Goal: Task Accomplishment & Management: Manage account settings

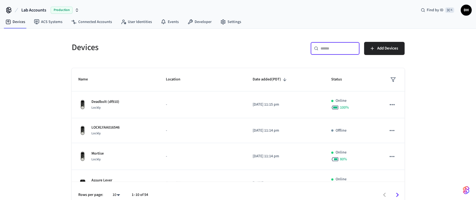
click at [346, 46] on input "text" at bounding box center [339, 48] width 36 height 5
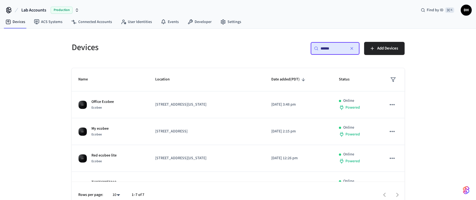
type input "******"
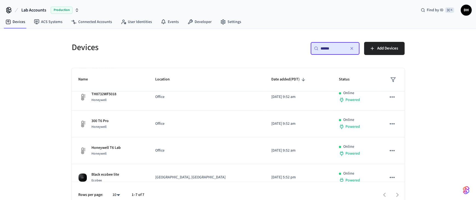
scroll to position [96, 0]
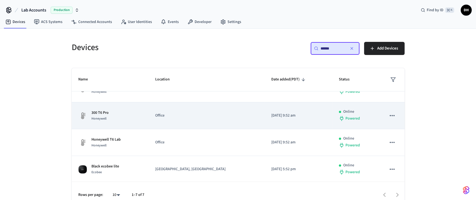
click at [168, 116] on p "Office" at bounding box center [206, 116] width 103 height 6
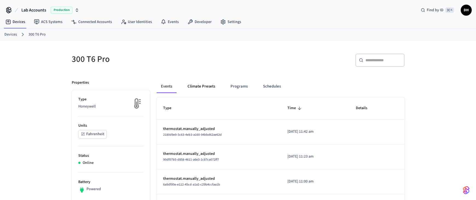
click at [206, 85] on button "Climate Presets" at bounding box center [201, 86] width 36 height 13
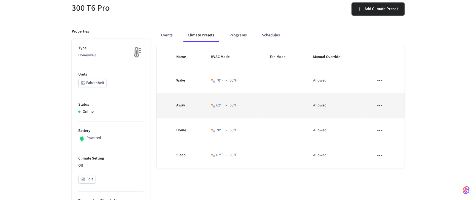
scroll to position [58, 0]
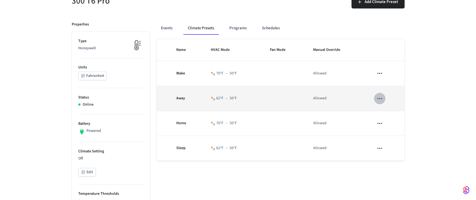
click at [382, 96] on icon "sticky table" at bounding box center [379, 98] width 7 height 7
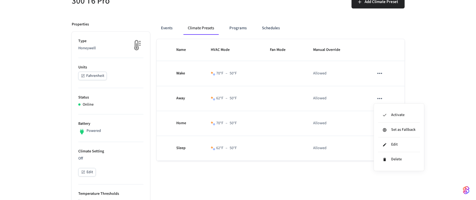
click at [343, 25] on div at bounding box center [238, 100] width 476 height 200
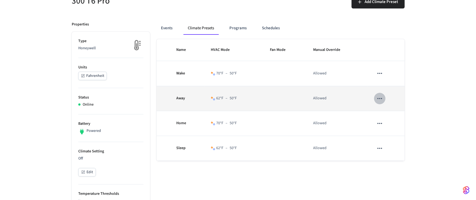
click at [377, 97] on icon "sticky table" at bounding box center [379, 98] width 7 height 7
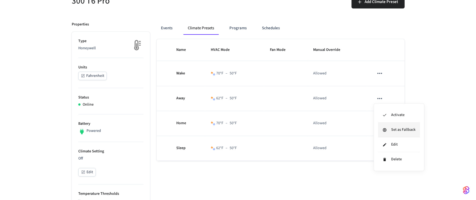
click at [390, 128] on li "Set as Fallback" at bounding box center [399, 130] width 42 height 15
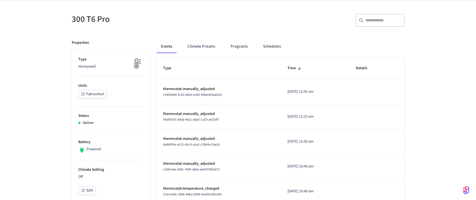
scroll to position [40, 0]
click at [201, 41] on button "Climate Presets" at bounding box center [201, 46] width 36 height 13
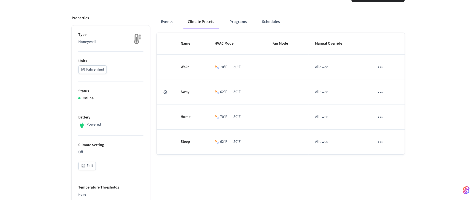
scroll to position [66, 0]
click at [270, 20] on button "Schedules" at bounding box center [271, 20] width 27 height 13
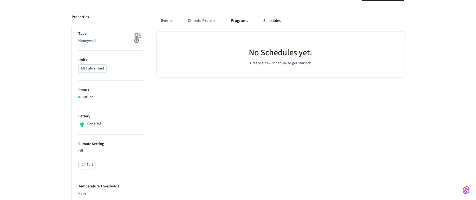
click at [241, 22] on button "Programs" at bounding box center [240, 20] width 26 height 13
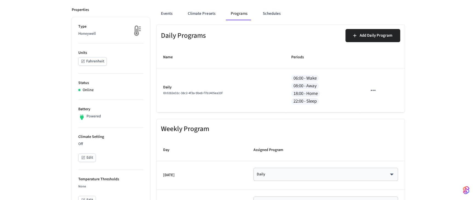
scroll to position [73, 0]
click at [205, 12] on button "Climate Presets" at bounding box center [202, 13] width 36 height 13
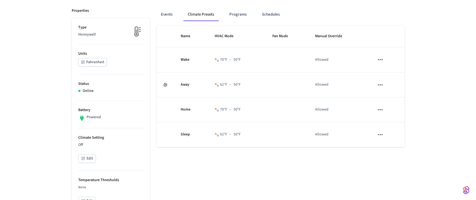
scroll to position [71, 0]
